Goal: Information Seeking & Learning: Learn about a topic

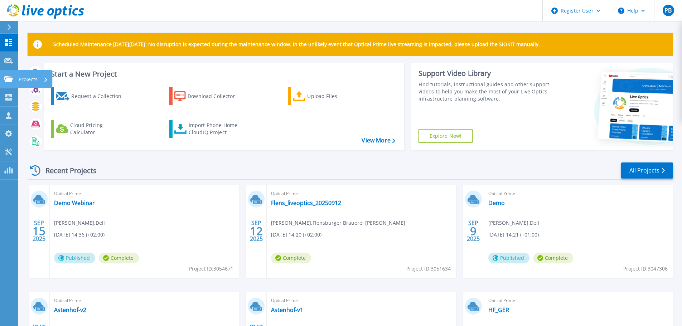
click at [7, 79] on icon at bounding box center [8, 79] width 9 height 6
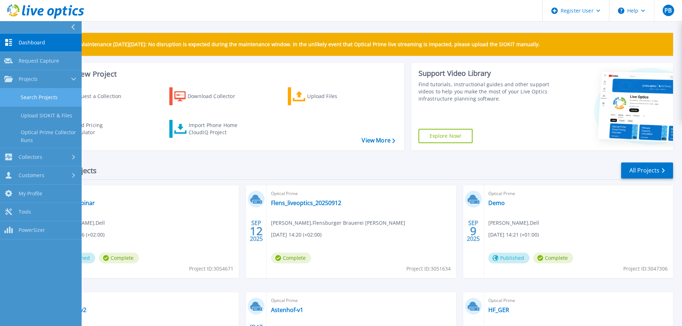
click at [43, 97] on link "Search Projects" at bounding box center [41, 97] width 82 height 18
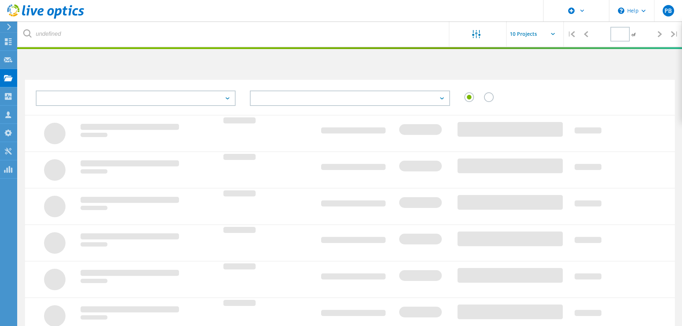
type input "1"
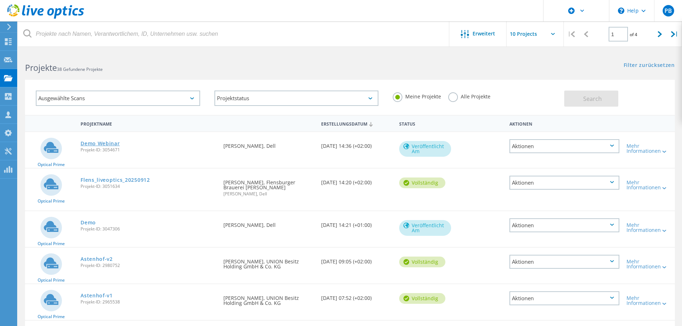
click at [112, 145] on link "Demo Webinar" at bounding box center [100, 143] width 39 height 5
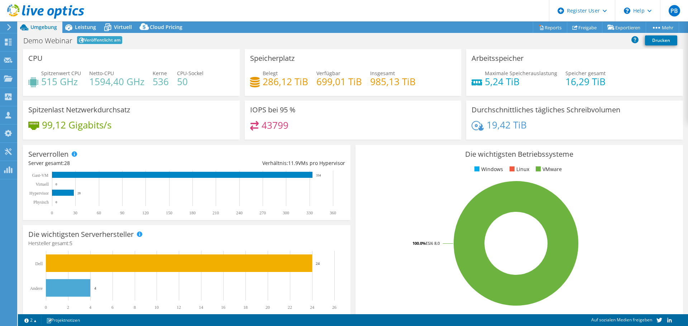
select select "USD"
click at [158, 23] on div "Cloud Pricing" at bounding box center [162, 26] width 50 height 11
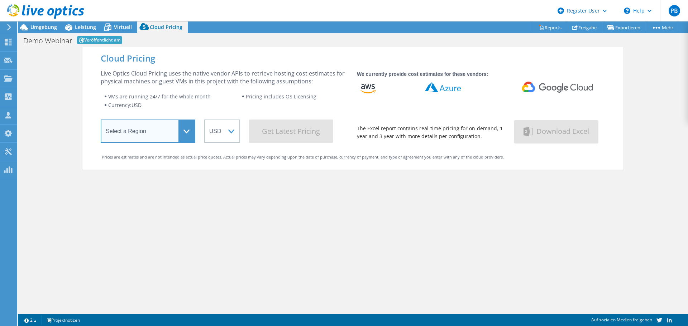
click at [166, 128] on select "Select a Region Asia Pacific (Hong Kong) Asia Pacific (Mumbai) Asia Pacific (Se…" at bounding box center [148, 131] width 95 height 23
select select "EUFrankfurt"
click at [101, 121] on select "Select a Region Asia Pacific (Hong Kong) Asia Pacific (Mumbai) Asia Pacific (Se…" at bounding box center [148, 131] width 95 height 23
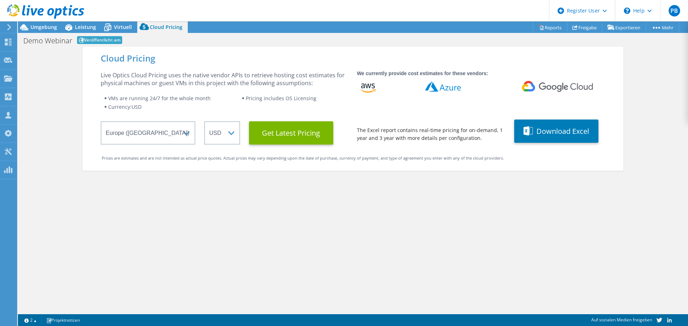
click at [221, 145] on div "Cloud Pricing Live Optics Cloud Pricing uses the native vendor APIs to retrieve…" at bounding box center [352, 109] width 541 height 124
click at [225, 135] on select "ARS AUD BRL CAD CHF CLP CNY DKK EUR GBP HKD HUF INR JPY MXN MYR NOK NZD PEN SEK…" at bounding box center [222, 132] width 36 height 23
click at [204, 121] on select "ARS AUD BRL CAD CHF CLP CNY DKK EUR GBP HKD HUF INR JPY MXN MYR NOK NZD PEN SEK…" at bounding box center [222, 132] width 36 height 23
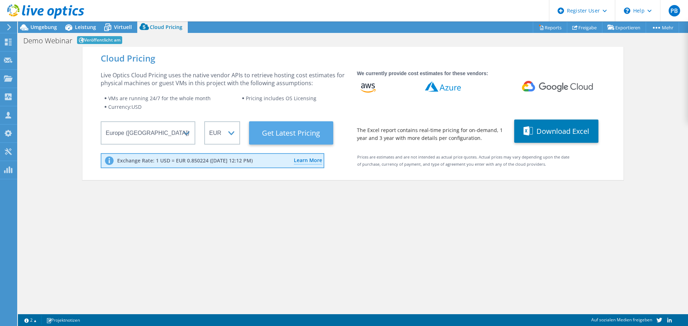
click at [298, 131] on Latest "Get Latest Pricing" at bounding box center [291, 132] width 84 height 23
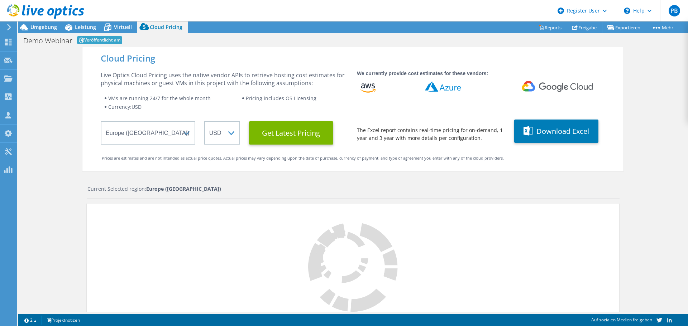
select select "EUR"
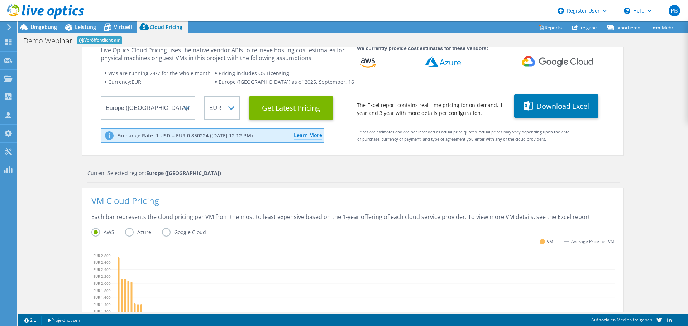
scroll to position [13, 0]
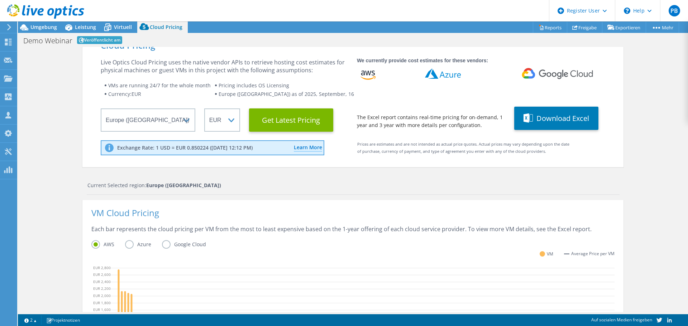
click at [667, 267] on div "Cloud Pricing Live Optics Cloud Pricing uses the native vendor APIs to retrieve…" at bounding box center [353, 278] width 670 height 488
click at [115, 27] on span "Virtuell" at bounding box center [123, 27] width 18 height 7
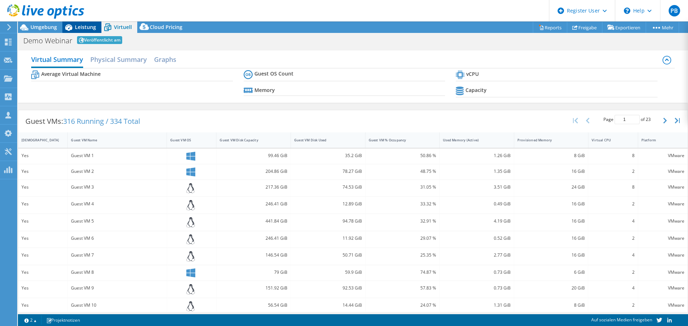
click at [86, 26] on span "Leistung" at bounding box center [85, 27] width 21 height 7
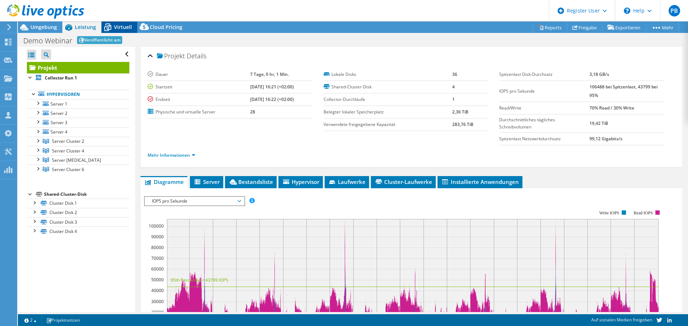
click at [113, 26] on icon at bounding box center [107, 27] width 13 height 13
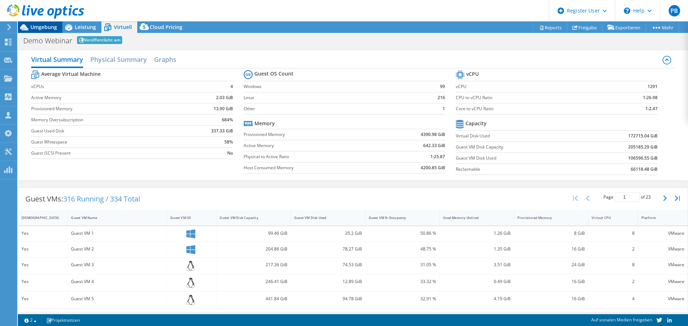
click at [45, 28] on span "Umgebung" at bounding box center [43, 27] width 26 height 7
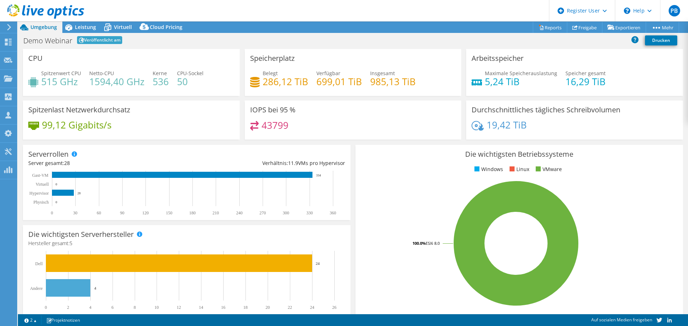
click at [47, 28] on span "Umgebung" at bounding box center [43, 27] width 26 height 7
drag, startPoint x: 481, startPoint y: 84, endPoint x: 535, endPoint y: 79, distance: 54.7
click at [535, 79] on h4 "5,24 TiB" at bounding box center [520, 82] width 72 height 8
click at [79, 29] on span "Leistung" at bounding box center [85, 27] width 21 height 7
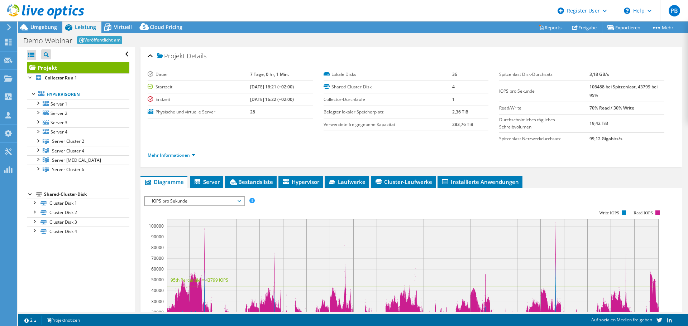
click at [185, 199] on span "IOPS pro Sekunde" at bounding box center [194, 201] width 92 height 9
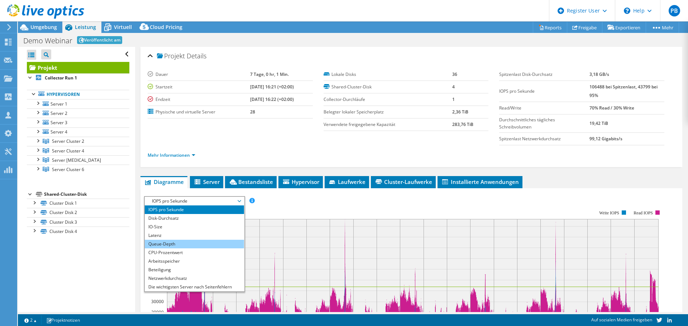
click at [184, 243] on li "Queue-Depth" at bounding box center [194, 244] width 99 height 9
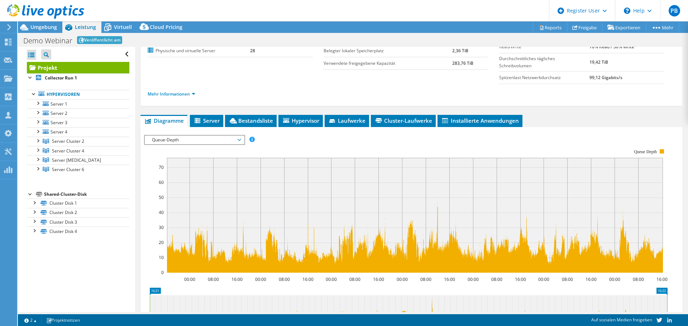
scroll to position [72, 0]
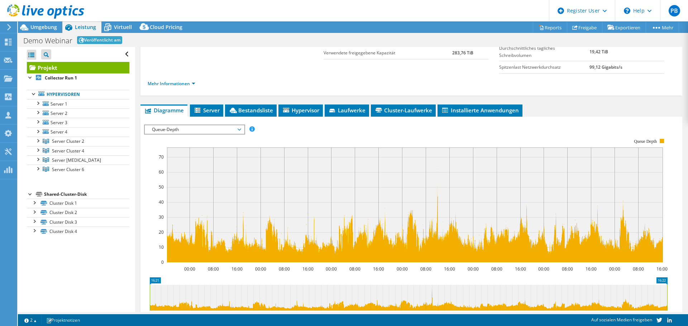
click at [233, 133] on span "Queue-Depth" at bounding box center [194, 129] width 92 height 9
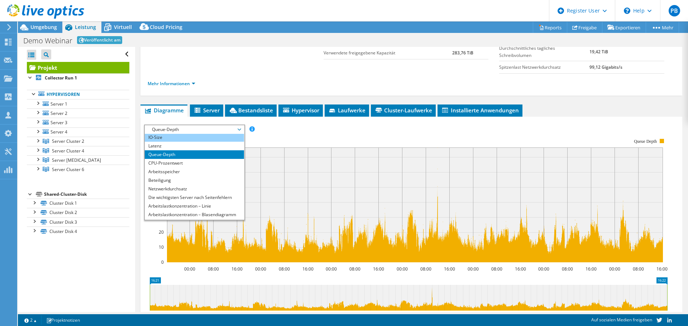
scroll to position [26, 0]
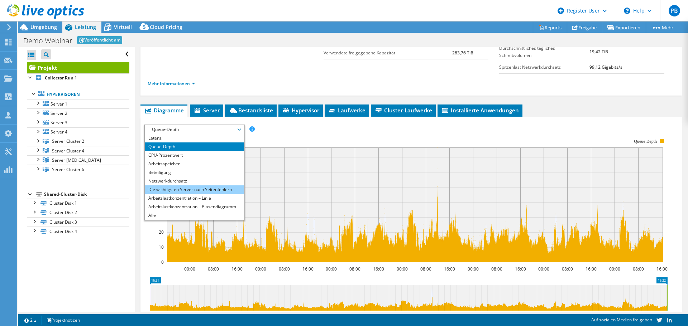
click at [208, 190] on li "Die wichtigsten Server nach Seitenfehlern" at bounding box center [194, 189] width 99 height 9
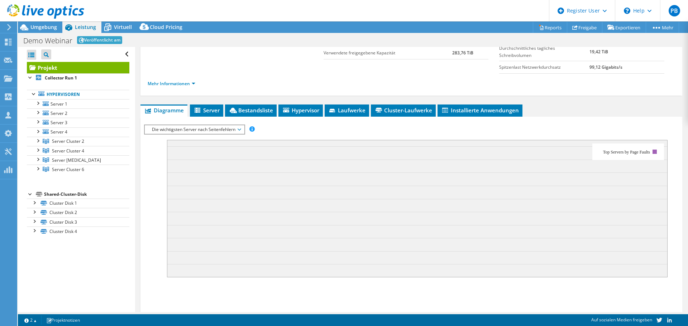
scroll to position [71, 0]
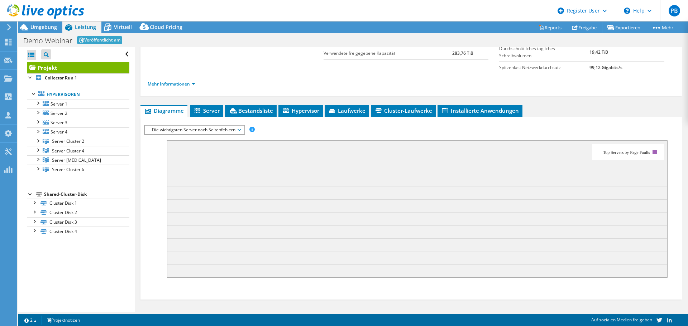
click at [215, 129] on span "Die wichtigsten Server nach Seitenfehlern" at bounding box center [194, 130] width 92 height 9
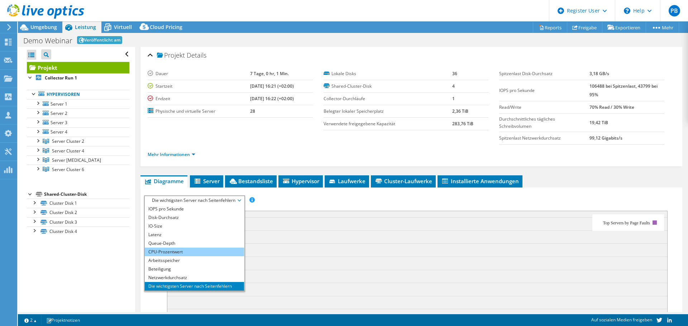
scroll to position [0, 0]
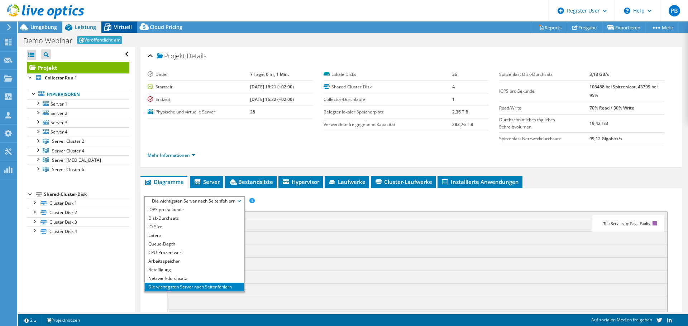
click at [121, 24] on span "Virtuell" at bounding box center [123, 27] width 18 height 7
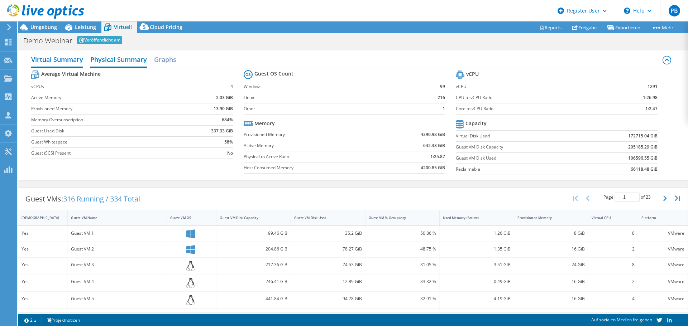
click at [120, 59] on h2 "Physical Summary" at bounding box center [118, 60] width 57 height 16
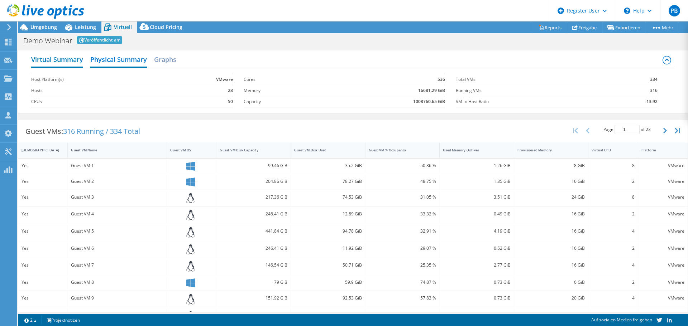
click at [47, 54] on h2 "Virtual Summary" at bounding box center [57, 60] width 52 height 16
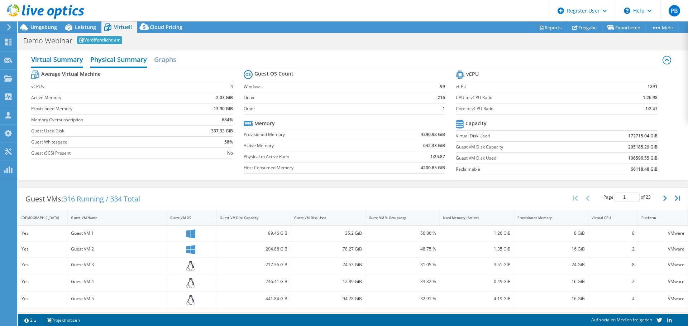
click at [122, 62] on h2 "Physical Summary" at bounding box center [118, 60] width 57 height 16
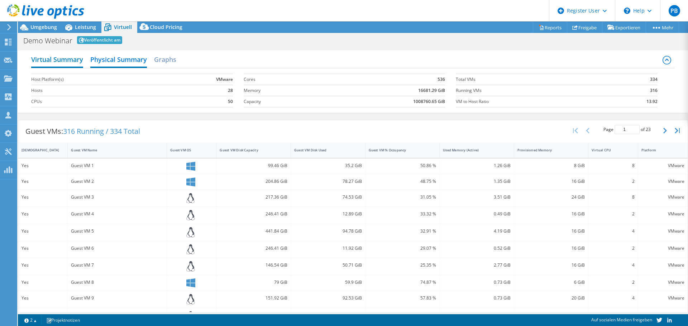
click at [69, 56] on h2 "Virtual Summary" at bounding box center [57, 60] width 52 height 16
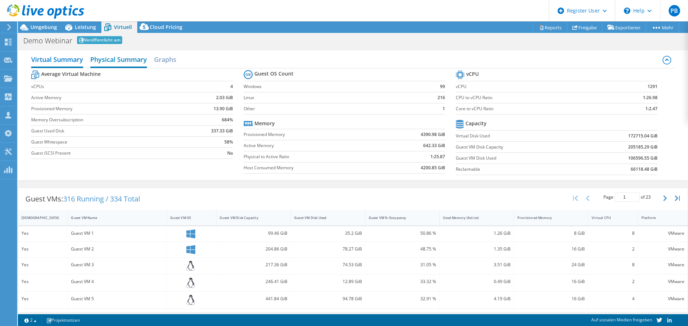
click at [108, 58] on h2 "Physical Summary" at bounding box center [118, 60] width 57 height 16
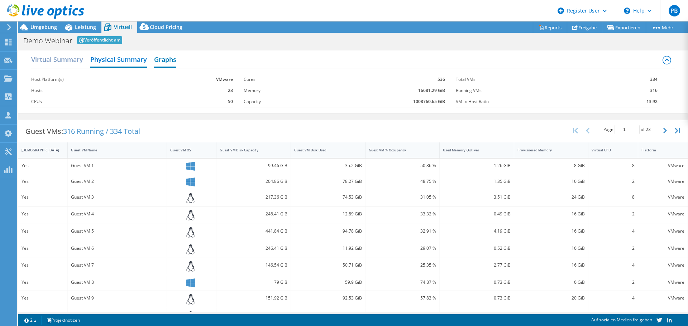
click at [167, 58] on h2 "Graphs" at bounding box center [165, 60] width 22 height 16
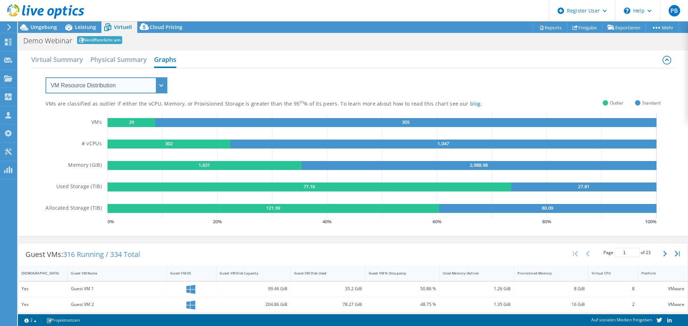
click at [100, 84] on select "VM Resource Distribution Provisioning Contrast Over Provisioning" at bounding box center [106, 85] width 122 height 16
click at [45, 77] on select "VM Resource Distribution Provisioning Contrast Over Provisioning" at bounding box center [106, 85] width 122 height 16
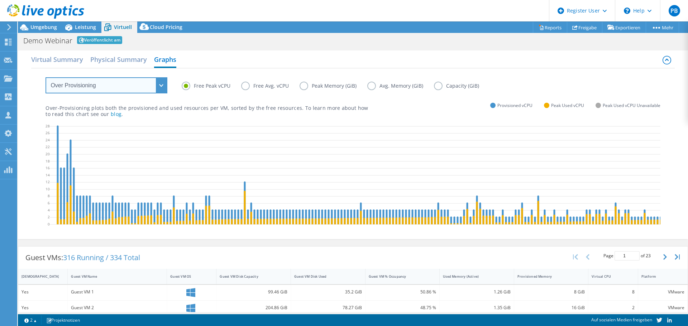
click at [98, 82] on select "VM Resource Distribution Provisioning Contrast Over Provisioning" at bounding box center [106, 85] width 122 height 16
select select "Provisioning Contrast"
click at [45, 77] on select "VM Resource Distribution Provisioning Contrast Over Provisioning" at bounding box center [106, 85] width 122 height 16
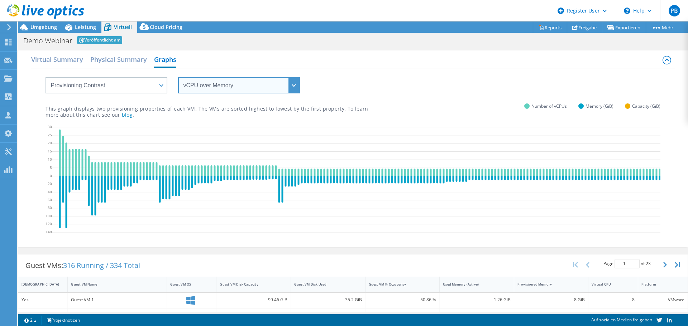
click at [211, 84] on select "vCPU over Memory vCPU over Capacity Memory over vCPU Memory over Capacity Capac…" at bounding box center [239, 85] width 122 height 16
click at [209, 86] on select "vCPU over Memory vCPU over Capacity Memory over vCPU Memory over Capacity Capac…" at bounding box center [239, 85] width 122 height 16
click at [56, 59] on h2 "Virtual Summary" at bounding box center [57, 60] width 52 height 16
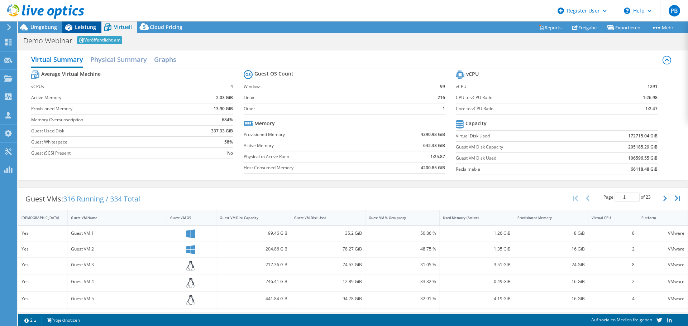
click at [78, 31] on div "Leistung" at bounding box center [81, 26] width 39 height 11
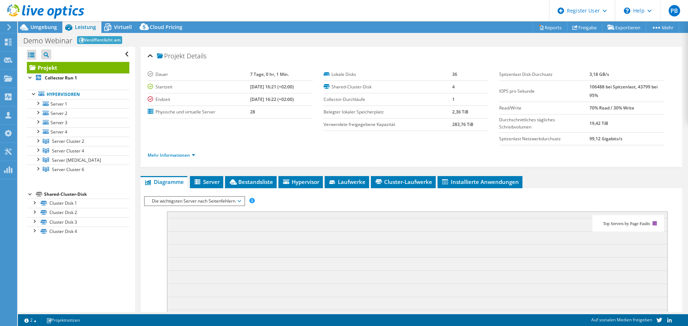
click at [178, 148] on div "Mehr Informationen" at bounding box center [411, 155] width 527 height 20
click at [181, 153] on link "Mehr Informationen" at bounding box center [172, 155] width 48 height 6
